Goal: Task Accomplishment & Management: Complete application form

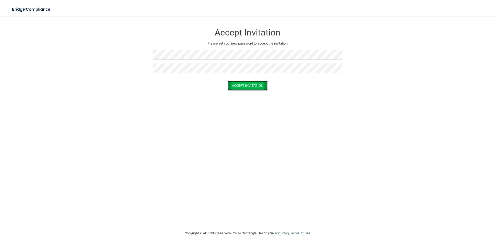
click at [256, 84] on button "Accept Invitation" at bounding box center [247, 86] width 40 height 10
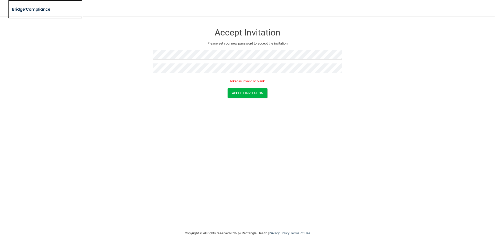
click at [25, 7] on img at bounding box center [32, 9] width 48 height 11
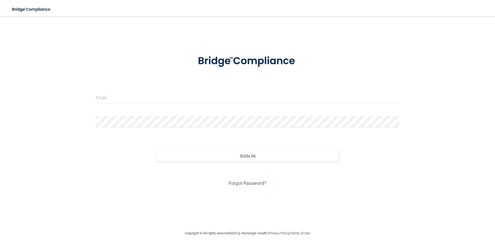
click at [202, 106] on div at bounding box center [247, 100] width 311 height 16
click at [197, 98] on input "email" at bounding box center [247, 98] width 303 height 12
type input "[EMAIL_ADDRESS][DOMAIN_NAME]"
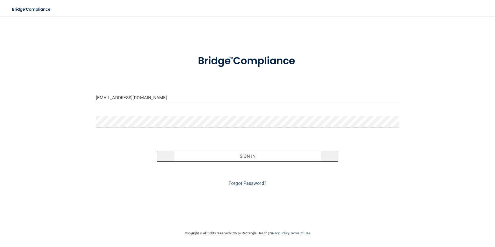
click at [250, 154] on button "Sign In" at bounding box center [247, 155] width 182 height 11
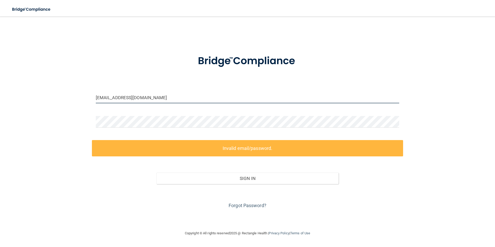
drag, startPoint x: 192, startPoint y: 96, endPoint x: 193, endPoint y: 103, distance: 7.0
click at [192, 96] on input "[EMAIL_ADDRESS][DOMAIN_NAME]" at bounding box center [247, 98] width 303 height 12
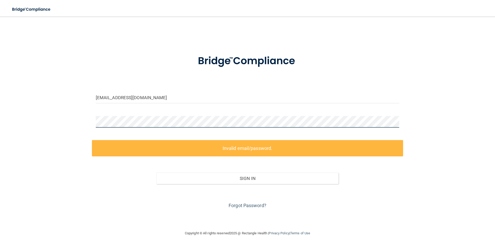
click at [26, 109] on div "[EMAIL_ADDRESS][DOMAIN_NAME] Invalid email/password. You don't have permission …" at bounding box center [247, 123] width 474 height 203
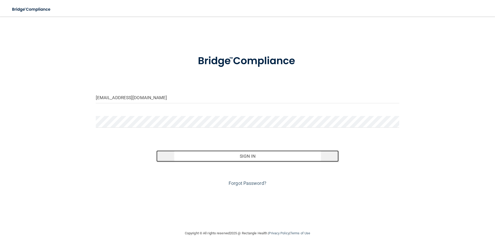
click at [267, 156] on button "Sign In" at bounding box center [247, 155] width 182 height 11
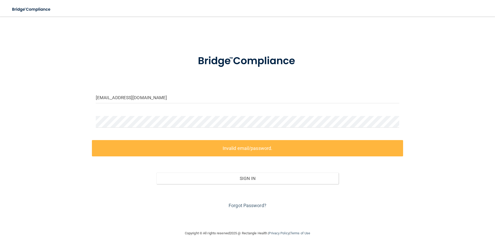
click at [249, 209] on div "Forgot Password?" at bounding box center [247, 197] width 311 height 26
click at [249, 208] on div "Forgot Password?" at bounding box center [247, 197] width 311 height 26
click at [249, 206] on link "Forgot Password?" at bounding box center [247, 205] width 38 height 5
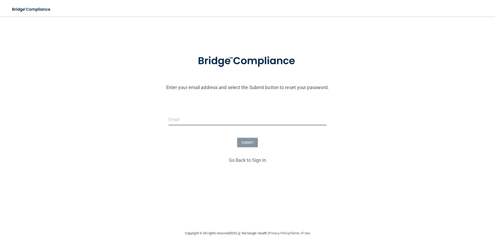
click at [240, 117] on input "email" at bounding box center [247, 120] width 158 height 12
click at [143, 147] on div "SUBMIT" at bounding box center [247, 143] width 497 height 10
click at [262, 162] on link "Go Back to Sign In" at bounding box center [248, 159] width 38 height 5
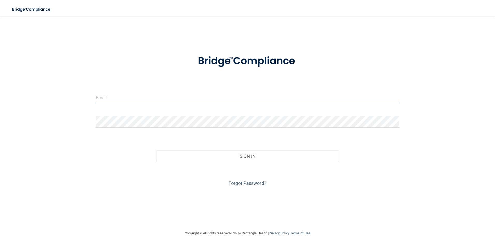
click at [120, 101] on input "email" at bounding box center [247, 98] width 303 height 12
type input "[PERSON_NAME][EMAIL_ADDRESS][DOMAIN_NAME]"
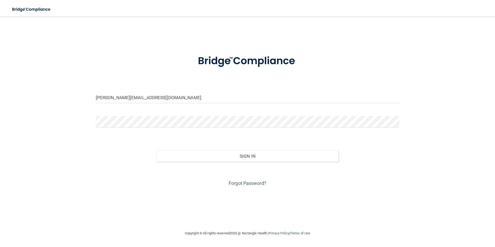
click at [128, 115] on form "[PERSON_NAME][EMAIL_ADDRESS][DOMAIN_NAME] Invalid email/password. You don't hav…" at bounding box center [247, 118] width 303 height 140
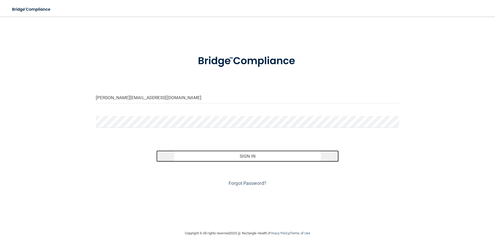
click at [224, 156] on button "Sign In" at bounding box center [247, 155] width 182 height 11
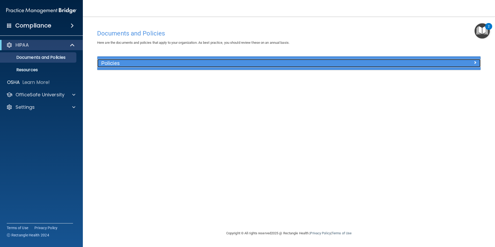
click at [161, 66] on div "Policies" at bounding box center [240, 63] width 287 height 8
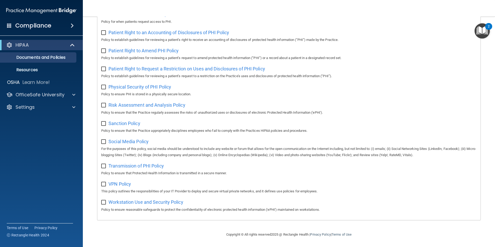
scroll to position [272, 0]
click at [483, 28] on img "Open Resource Center, 2 new notifications" at bounding box center [481, 30] width 15 height 15
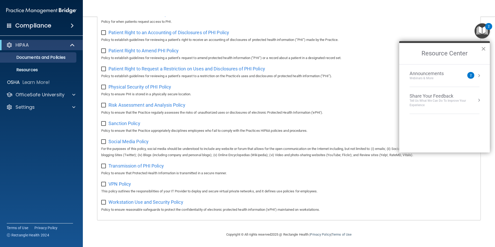
click at [484, 51] on button "×" at bounding box center [483, 48] width 5 height 8
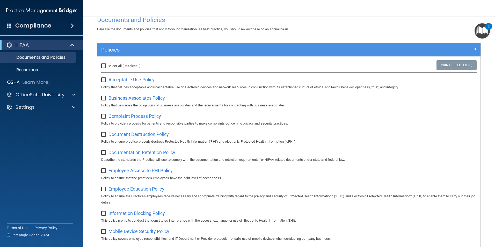
scroll to position [0, 0]
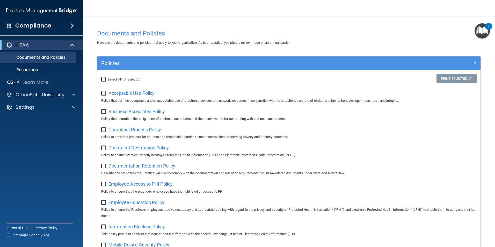
click at [135, 94] on span "Acceptable Use Policy" at bounding box center [131, 92] width 46 height 5
click at [71, 93] on div at bounding box center [72, 95] width 13 height 6
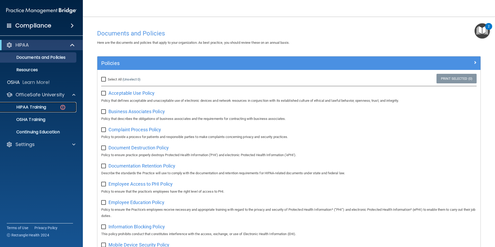
click at [63, 109] on img at bounding box center [62, 107] width 6 height 6
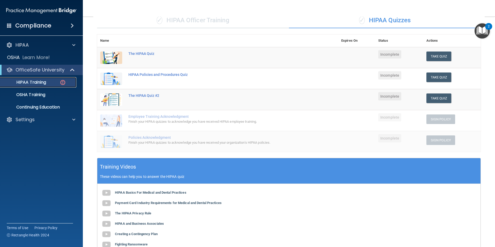
scroll to position [38, 0]
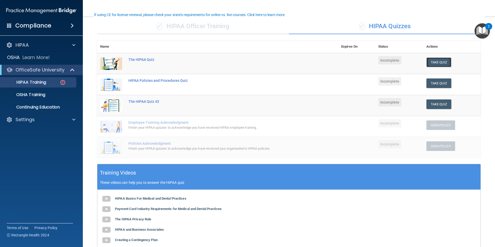
click at [441, 64] on button "Take Quiz" at bounding box center [438, 62] width 25 height 10
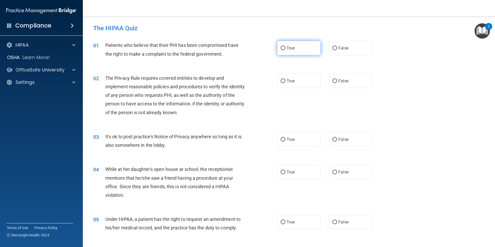
click at [289, 53] on label "True" at bounding box center [298, 48] width 43 height 14
click at [285, 50] on input "True" at bounding box center [282, 48] width 5 height 4
radio input "true"
click at [479, 33] on img "Open Resource Center, 2 new notifications" at bounding box center [481, 30] width 15 height 15
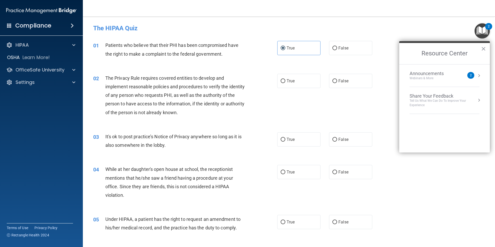
click at [361, 25] on h4 "The HIPAA Quiz" at bounding box center [288, 28] width 391 height 7
click at [307, 109] on div "02 The Privacy Rule requires covered entities to develop and implement reasonab…" at bounding box center [288, 96] width 399 height 58
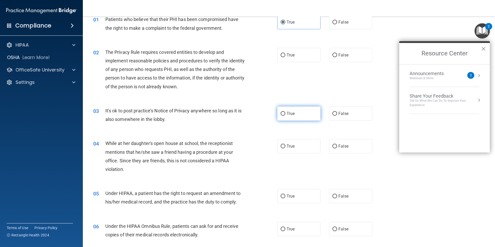
scroll to position [52, 0]
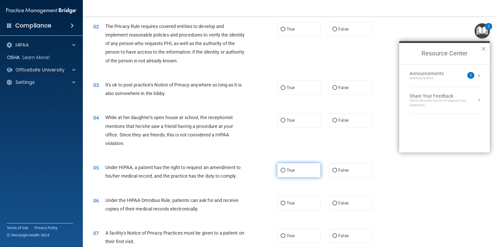
click at [301, 171] on label "True" at bounding box center [298, 170] width 43 height 14
click at [285, 171] on input "True" at bounding box center [282, 170] width 5 height 4
radio input "true"
click at [288, 197] on label "True" at bounding box center [298, 203] width 43 height 14
click at [285, 201] on input "True" at bounding box center [282, 203] width 5 height 4
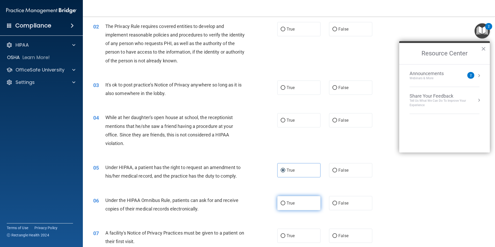
radio input "true"
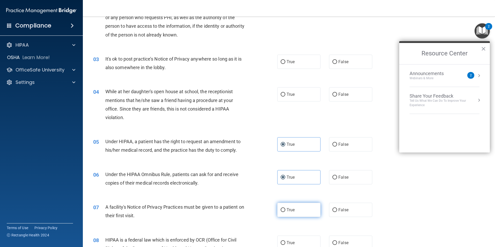
click at [284, 207] on label "True" at bounding box center [298, 210] width 43 height 14
click at [284, 208] on input "True" at bounding box center [282, 210] width 5 height 4
radio input "true"
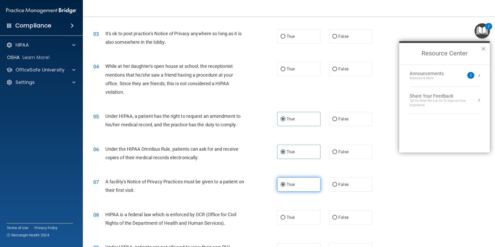
scroll to position [155, 0]
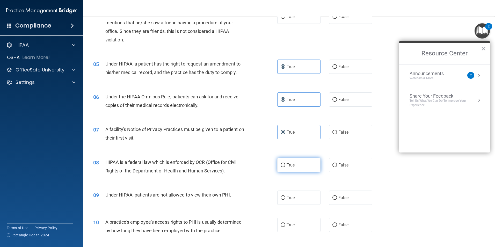
click at [305, 165] on label "True" at bounding box center [298, 165] width 43 height 14
click at [285, 165] on input "True" at bounding box center [282, 165] width 5 height 4
radio input "true"
click at [334, 196] on input "False" at bounding box center [334, 198] width 5 height 4
radio input "true"
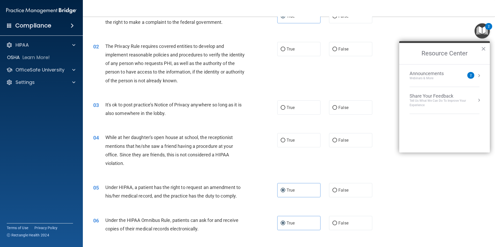
scroll to position [0, 0]
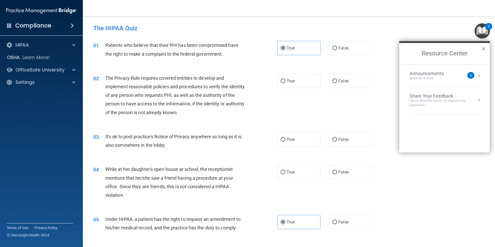
click at [484, 48] on button "×" at bounding box center [483, 48] width 5 height 8
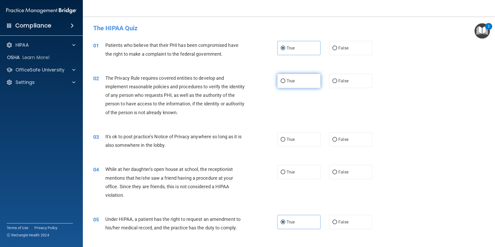
click at [291, 86] on label "True" at bounding box center [298, 81] width 43 height 14
click at [285, 83] on input "True" at bounding box center [282, 81] width 5 height 4
radio input "true"
click at [346, 136] on label "False" at bounding box center [350, 139] width 43 height 14
click at [337, 138] on input "False" at bounding box center [334, 140] width 5 height 4
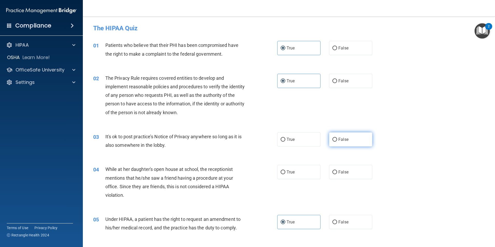
radio input "true"
click at [341, 166] on label "False" at bounding box center [350, 172] width 43 height 14
click at [337, 170] on input "False" at bounding box center [334, 172] width 5 height 4
radio input "true"
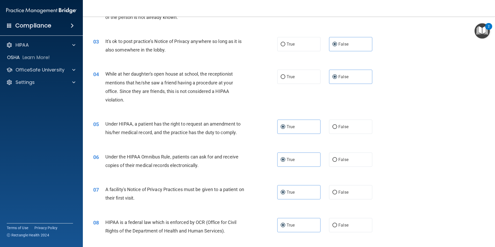
scroll to position [78, 0]
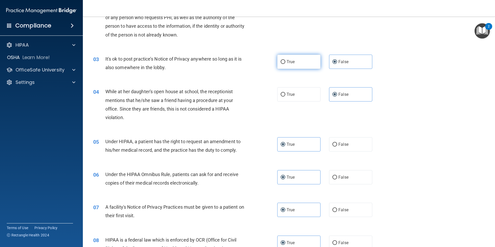
click at [295, 66] on label "True" at bounding box center [298, 62] width 43 height 14
click at [285, 64] on input "True" at bounding box center [282, 62] width 5 height 4
radio input "true"
radio input "false"
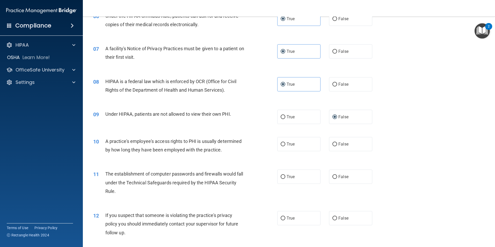
scroll to position [259, 0]
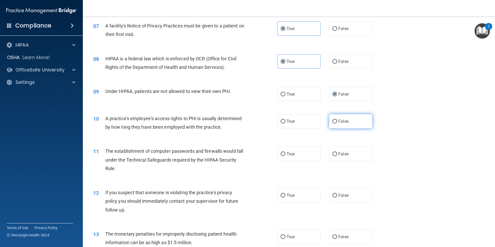
click at [332, 120] on input "False" at bounding box center [334, 122] width 5 height 4
radio input "true"
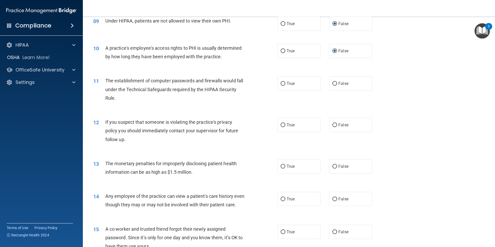
scroll to position [336, 0]
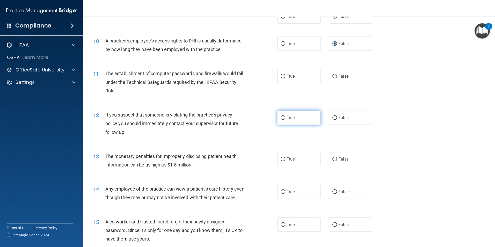
click at [296, 122] on label "True" at bounding box center [298, 117] width 43 height 14
click at [285, 120] on input "True" at bounding box center [282, 118] width 5 height 4
radio input "true"
click at [338, 160] on span "False" at bounding box center [343, 158] width 10 height 5
click at [337, 160] on input "False" at bounding box center [334, 159] width 5 height 4
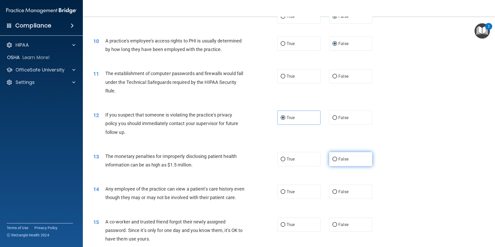
radio input "true"
click at [297, 78] on label "True" at bounding box center [298, 76] width 43 height 14
click at [285, 78] on input "True" at bounding box center [282, 76] width 5 height 4
radio input "true"
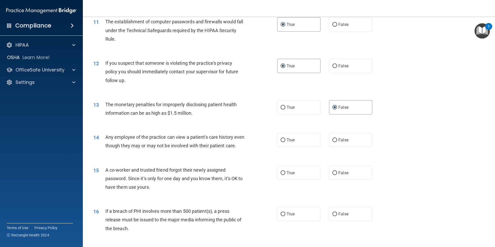
scroll to position [414, 0]
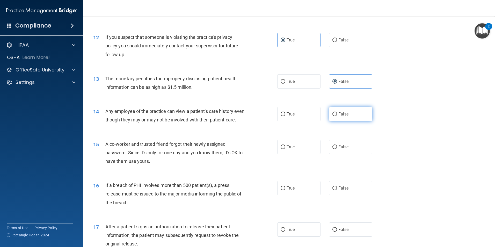
click at [341, 118] on label "False" at bounding box center [350, 114] width 43 height 14
click at [337, 116] on input "False" at bounding box center [334, 114] width 5 height 4
radio input "true"
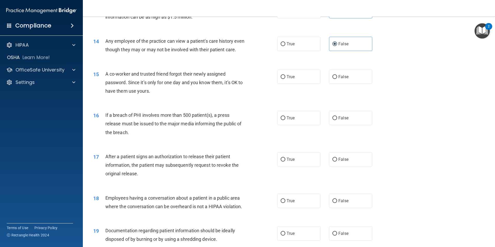
scroll to position [491, 0]
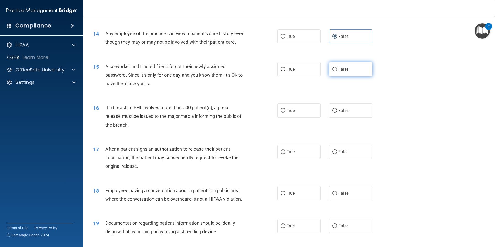
click at [342, 76] on label "False" at bounding box center [350, 69] width 43 height 14
click at [337, 71] on input "False" at bounding box center [334, 70] width 5 height 4
radio input "true"
click at [305, 114] on label "True" at bounding box center [298, 110] width 43 height 14
click at [285, 113] on input "True" at bounding box center [282, 111] width 5 height 4
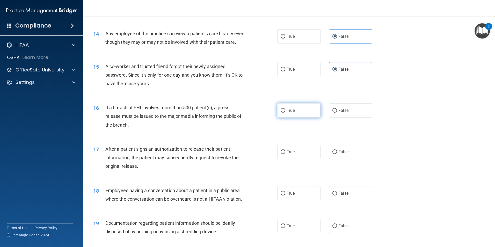
radio input "true"
click at [301, 159] on label "True" at bounding box center [298, 152] width 43 height 14
click at [285, 154] on input "True" at bounding box center [282, 152] width 5 height 4
radio input "true"
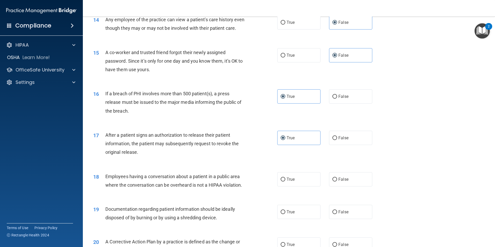
scroll to position [517, 0]
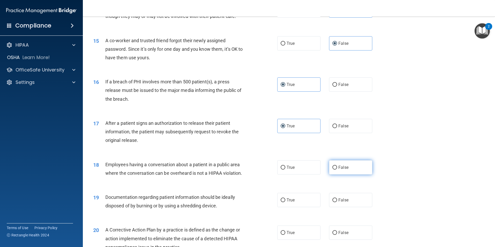
click at [348, 174] on label "False" at bounding box center [350, 167] width 43 height 14
click at [337, 169] on input "False" at bounding box center [334, 168] width 5 height 4
radio input "true"
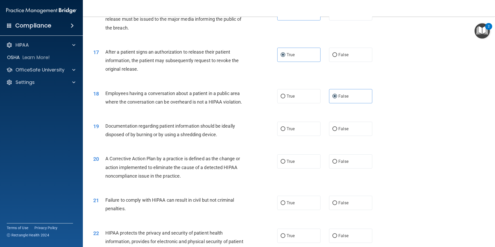
scroll to position [621, 0]
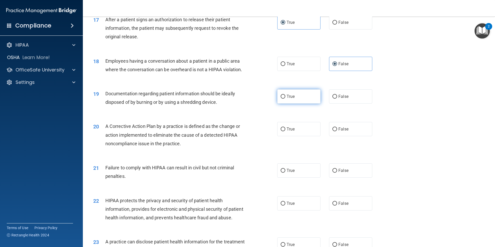
click at [297, 103] on label "True" at bounding box center [298, 96] width 43 height 14
click at [285, 99] on input "True" at bounding box center [282, 97] width 5 height 4
radio input "true"
click at [303, 132] on label "True" at bounding box center [298, 129] width 43 height 14
click at [285, 131] on input "True" at bounding box center [282, 129] width 5 height 4
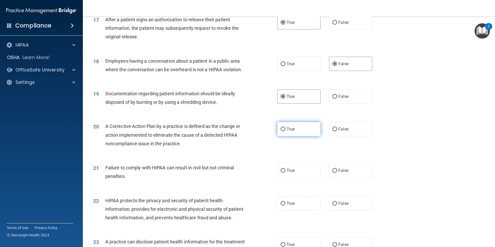
radio input "true"
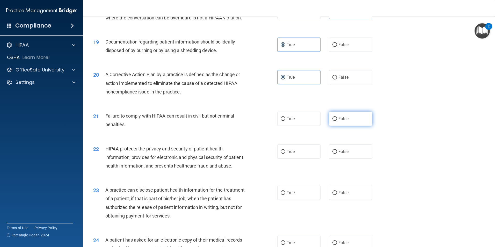
click at [348, 126] on label "False" at bounding box center [350, 118] width 43 height 14
click at [337, 121] on input "False" at bounding box center [334, 119] width 5 height 4
radio input "true"
click at [294, 158] on label "True" at bounding box center [298, 151] width 43 height 14
click at [285, 154] on input "True" at bounding box center [282, 152] width 5 height 4
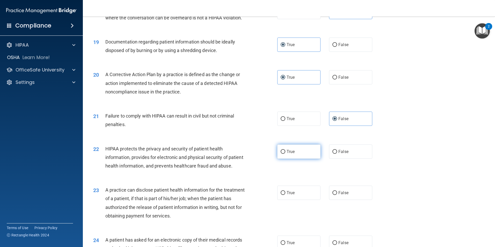
radio input "true"
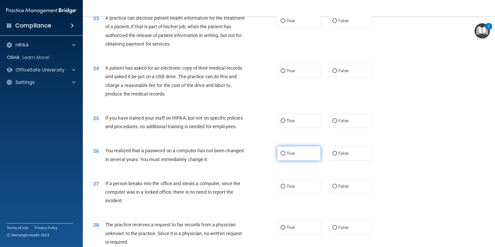
scroll to position [854, 0]
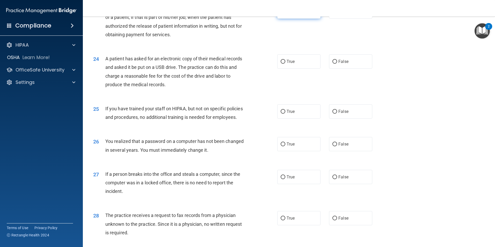
click at [289, 19] on label "True" at bounding box center [298, 11] width 43 height 14
click at [285, 14] on input "True" at bounding box center [282, 12] width 5 height 4
radio input "true"
click at [334, 64] on input "False" at bounding box center [334, 62] width 5 height 4
radio input "true"
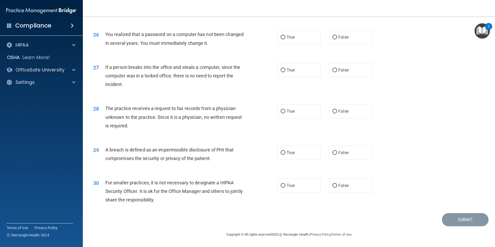
scroll to position [986, 0]
click at [333, 185] on input "False" at bounding box center [334, 186] width 5 height 4
radio input "true"
click at [298, 156] on label "True" at bounding box center [298, 152] width 43 height 14
click at [285, 155] on input "True" at bounding box center [282, 153] width 5 height 4
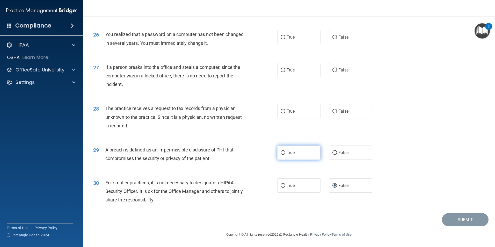
radio input "true"
click at [339, 112] on span "False" at bounding box center [343, 111] width 10 height 5
click at [337, 112] on input "False" at bounding box center [334, 111] width 5 height 4
radio input "true"
click at [339, 68] on span "False" at bounding box center [343, 70] width 10 height 5
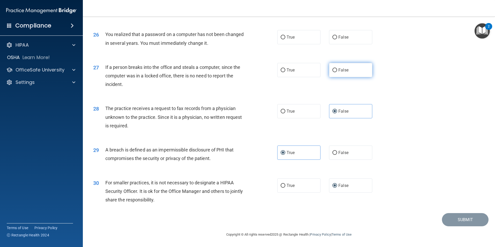
click at [337, 68] on input "False" at bounding box center [334, 70] width 5 height 4
radio input "true"
click at [298, 44] on label "True" at bounding box center [298, 37] width 43 height 14
click at [285, 40] on input "True" at bounding box center [282, 38] width 5 height 4
radio input "true"
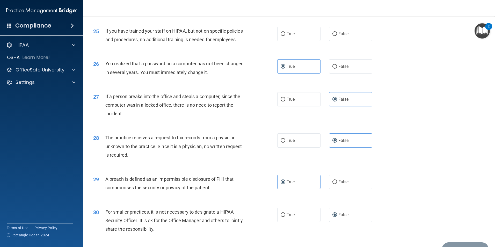
scroll to position [908, 0]
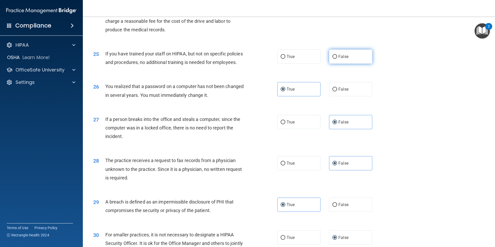
click at [339, 64] on label "False" at bounding box center [350, 56] width 43 height 14
click at [337, 59] on input "False" at bounding box center [334, 57] width 5 height 4
radio input "true"
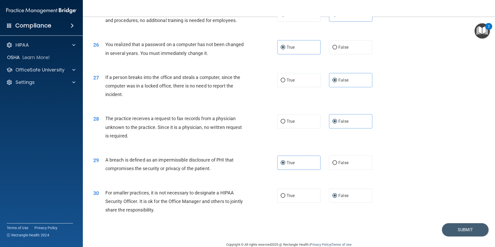
scroll to position [986, 0]
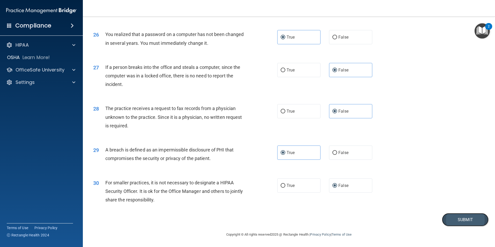
click at [452, 217] on button "Submit" at bounding box center [465, 219] width 47 height 13
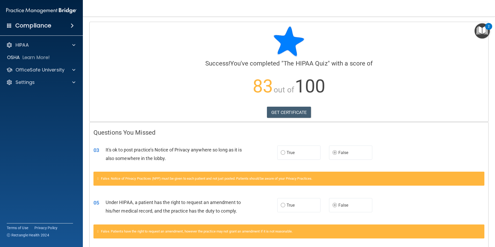
click at [319, 65] on span "The HIPAA Quiz" at bounding box center [305, 63] width 44 height 7
click at [71, 46] on div at bounding box center [72, 45] width 13 height 6
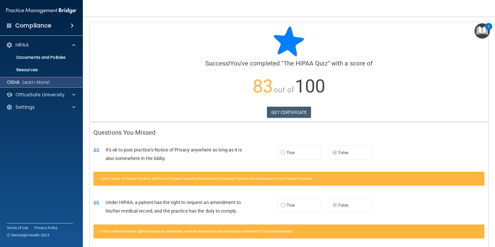
click at [28, 83] on p "Learn More!" at bounding box center [36, 82] width 27 height 6
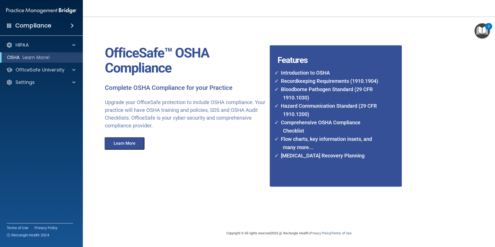
click at [134, 143] on button "Learn More" at bounding box center [125, 143] width 40 height 12
